Goal: Task Accomplishment & Management: Manage account settings

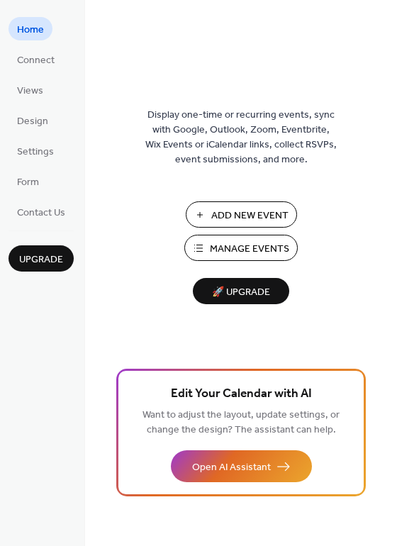
click at [244, 245] on span "Manage Events" at bounding box center [249, 249] width 79 height 15
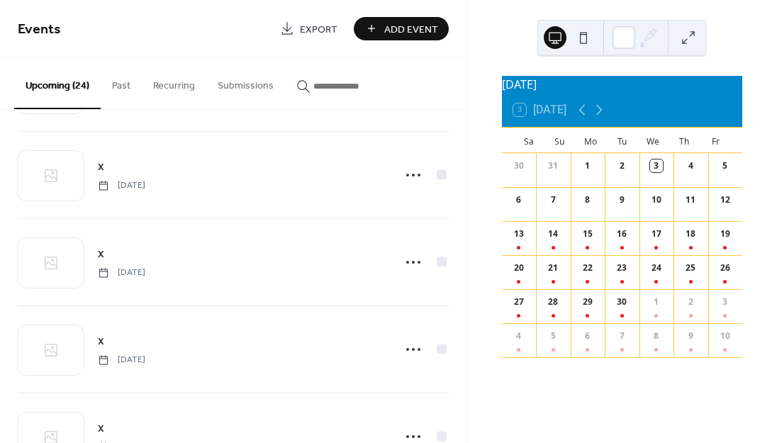
scroll to position [684, 0]
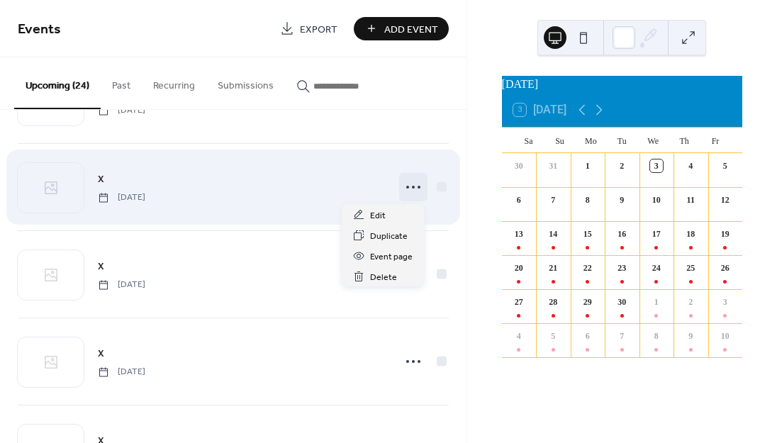
click at [409, 184] on icon at bounding box center [413, 187] width 23 height 23
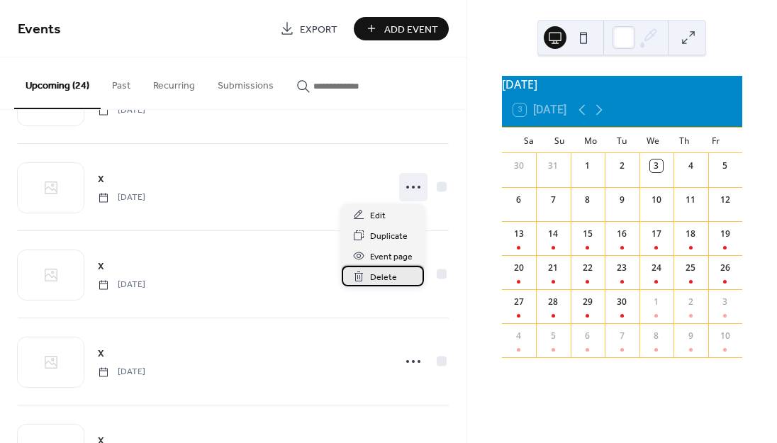
click at [380, 276] on span "Delete" at bounding box center [383, 277] width 27 height 15
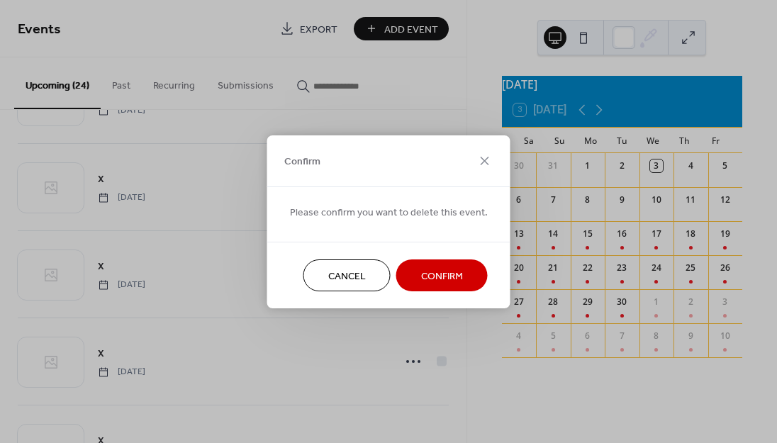
click at [456, 276] on span "Confirm" at bounding box center [442, 276] width 42 height 15
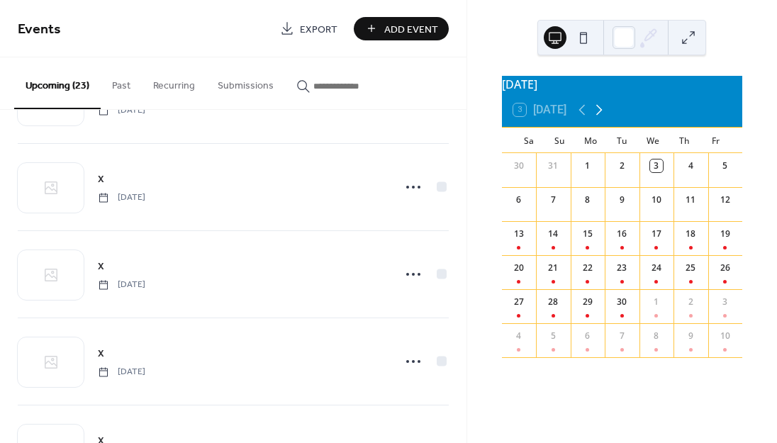
click at [602, 115] on icon at bounding box center [599, 110] width 6 height 11
